Goal: Task Accomplishment & Management: Manage account settings

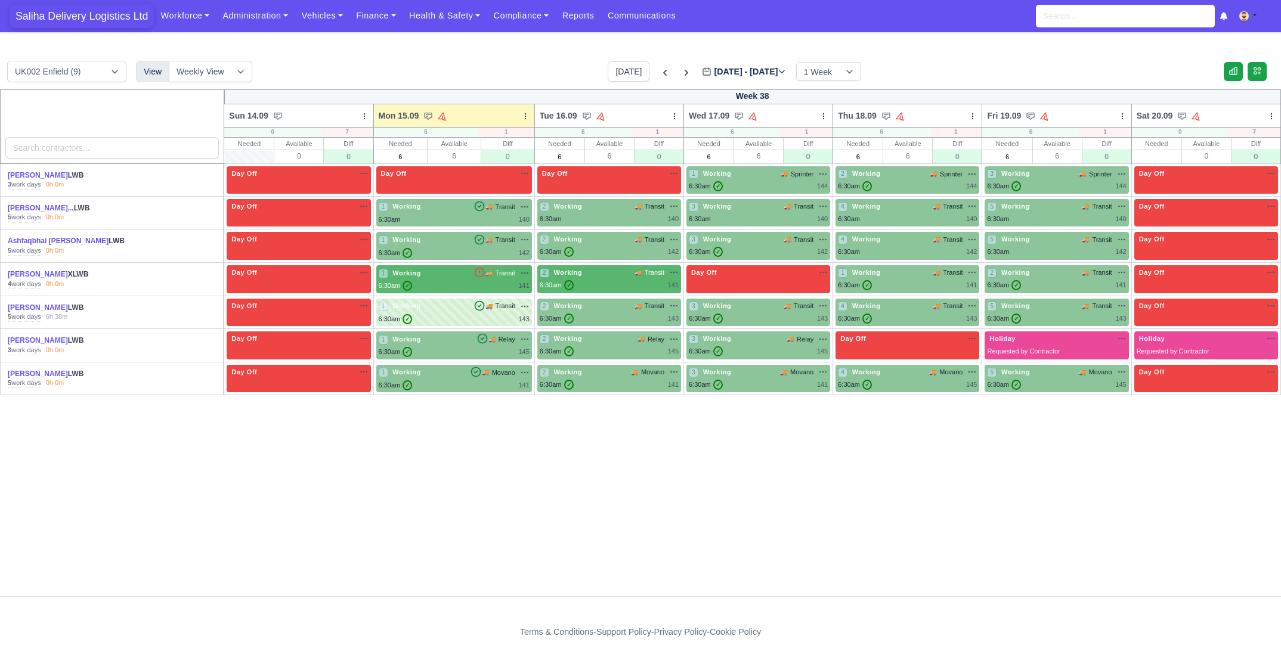
click at [101, 14] on span "Saliha Delivery Logistics Ltd" at bounding box center [82, 16] width 144 height 24
drag, startPoint x: 337, startPoint y: 16, endPoint x: 349, endPoint y: 31, distance: 19.2
click at [337, 16] on link "Vehicles" at bounding box center [322, 15] width 55 height 23
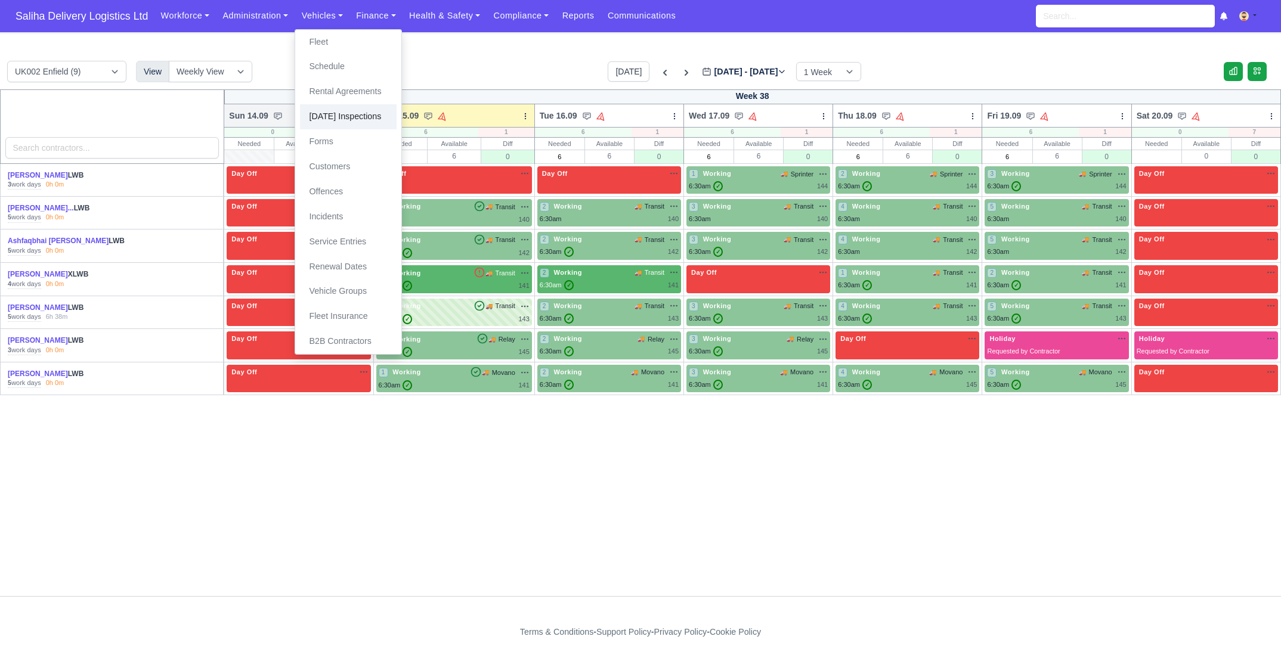
click at [350, 125] on link "[DATE] Inspections" at bounding box center [348, 116] width 97 height 25
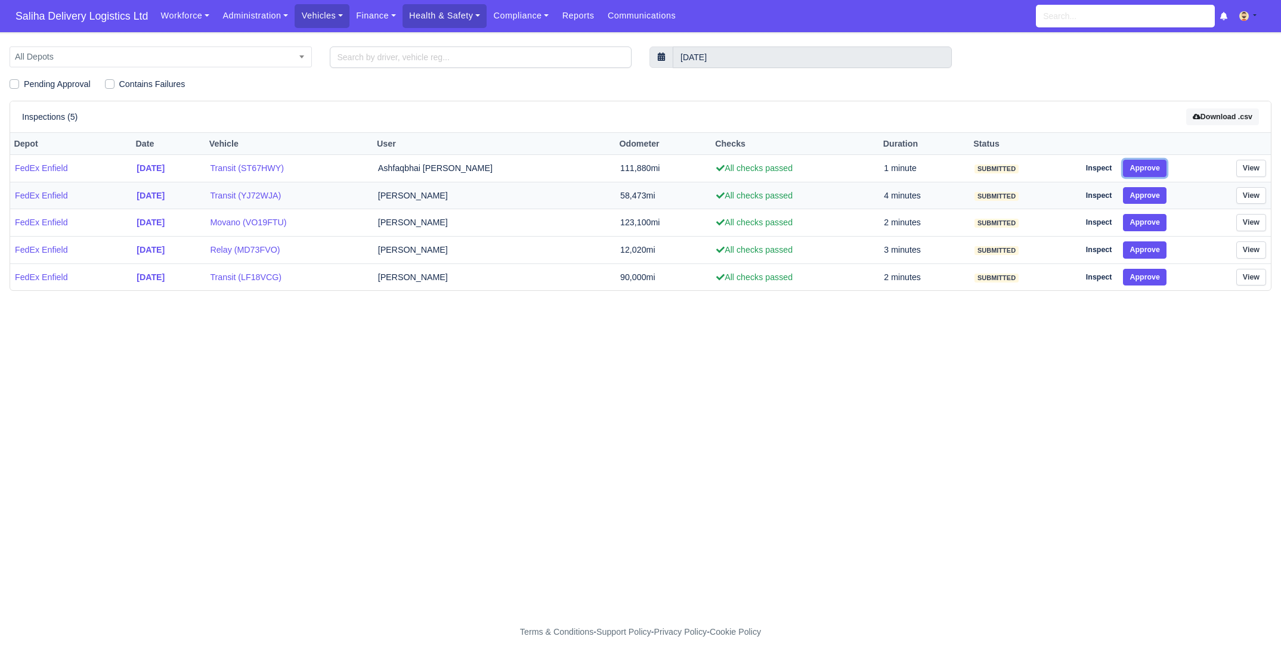
drag, startPoint x: 1141, startPoint y: 168, endPoint x: 1147, endPoint y: 191, distance: 24.6
click at [1141, 168] on button "Approve" at bounding box center [1145, 168] width 44 height 17
click at [1147, 196] on button "Approve" at bounding box center [1145, 195] width 44 height 17
click at [1148, 218] on button "Approve" at bounding box center [1145, 222] width 44 height 17
click at [1149, 226] on div "Inspect" at bounding box center [1134, 222] width 110 height 17
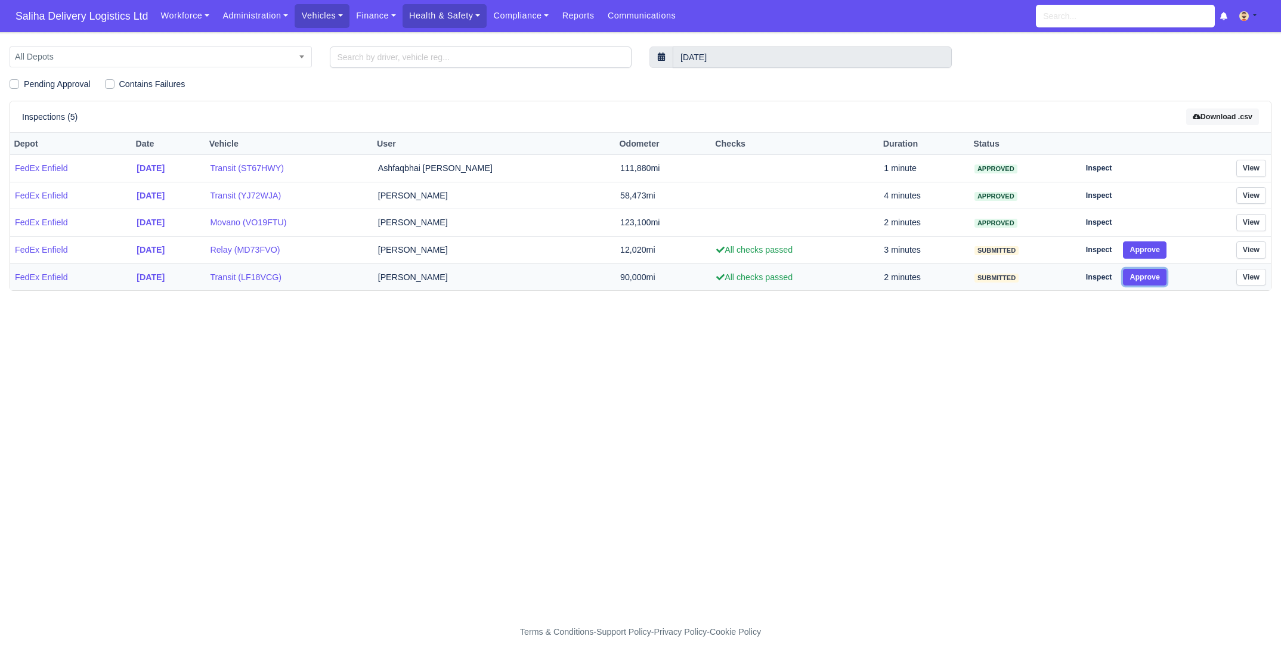
click at [1145, 278] on button "Approve" at bounding box center [1145, 277] width 44 height 17
drag, startPoint x: 1144, startPoint y: 250, endPoint x: 798, endPoint y: 126, distance: 367.9
click at [1144, 250] on button "Approve" at bounding box center [1145, 249] width 44 height 17
